Goal: Task Accomplishment & Management: Manage account settings

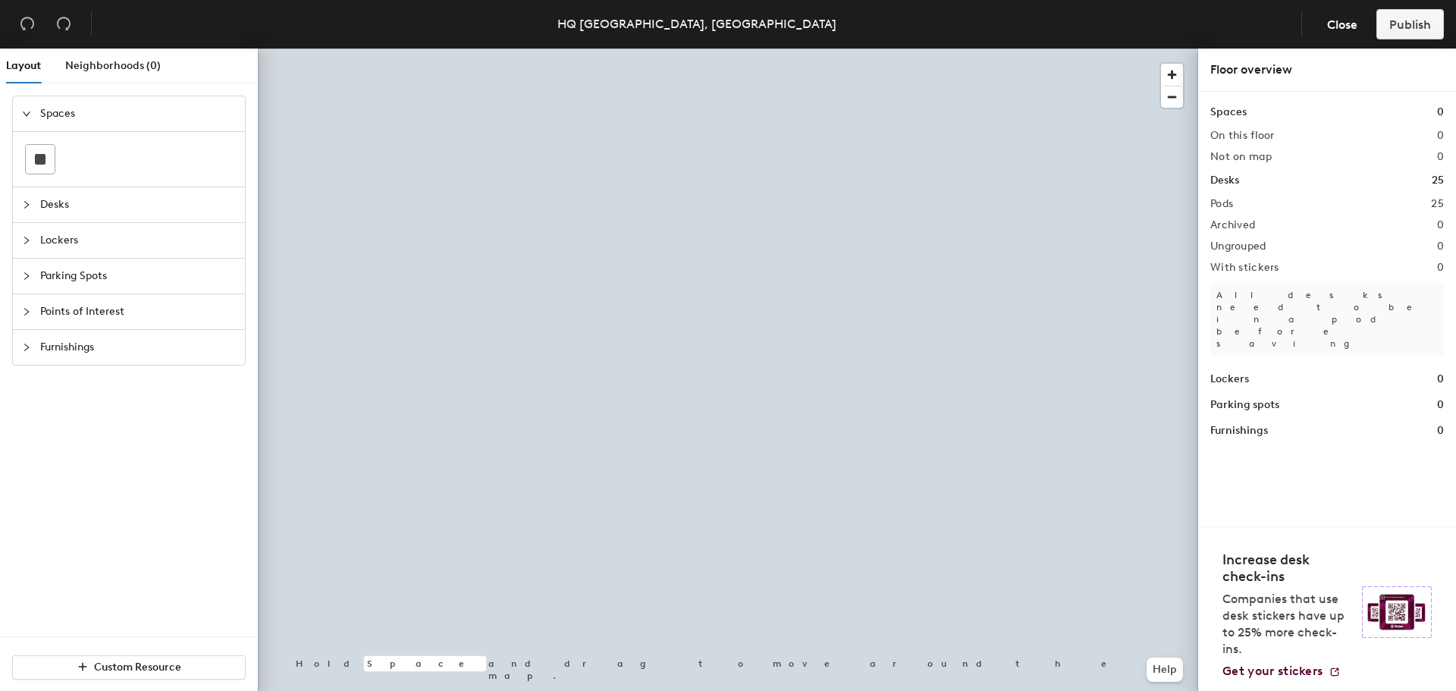
click at [780, 49] on div at bounding box center [728, 49] width 940 height 0
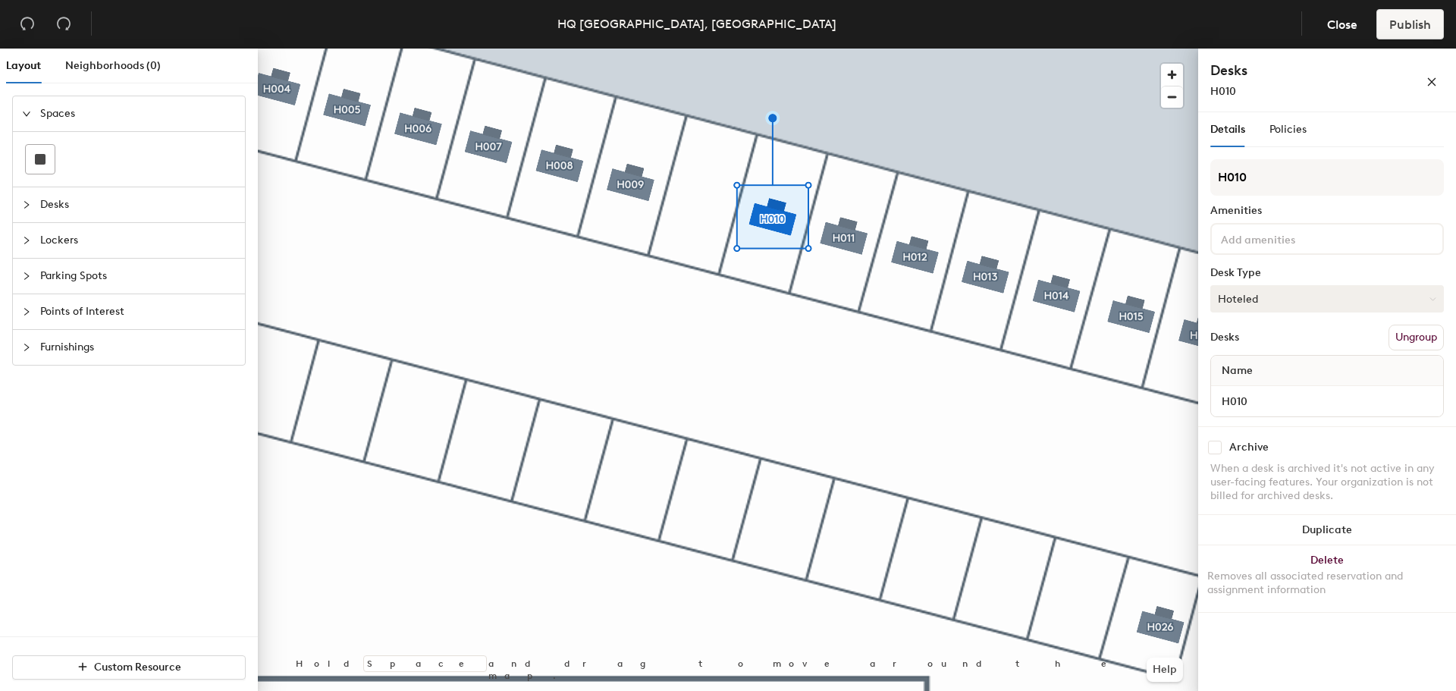
click at [1289, 287] on button "Hoteled" at bounding box center [1327, 298] width 234 height 27
click at [1259, 354] on div "Assigned" at bounding box center [1287, 345] width 152 height 23
click at [1393, 30] on span "Publish" at bounding box center [1410, 24] width 42 height 14
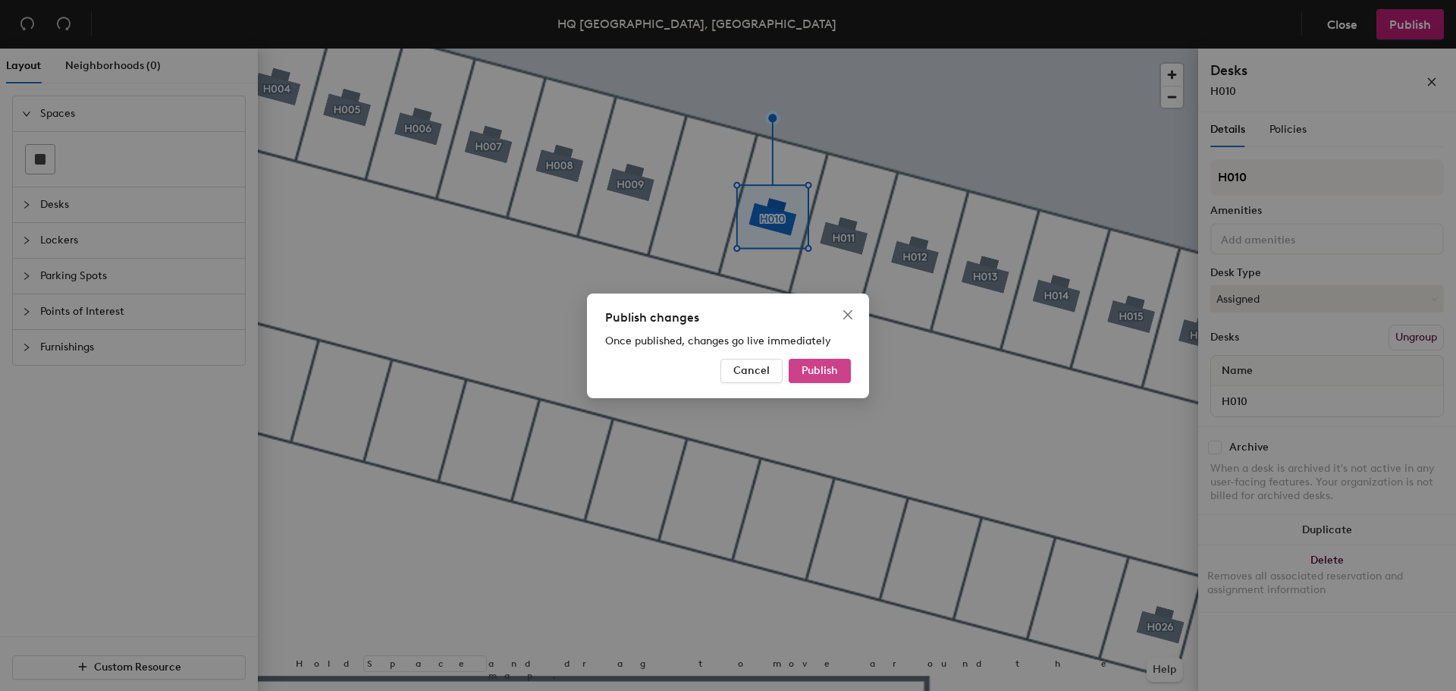
click at [821, 379] on button "Publish" at bounding box center [820, 371] width 62 height 24
